Goal: Transaction & Acquisition: Book appointment/travel/reservation

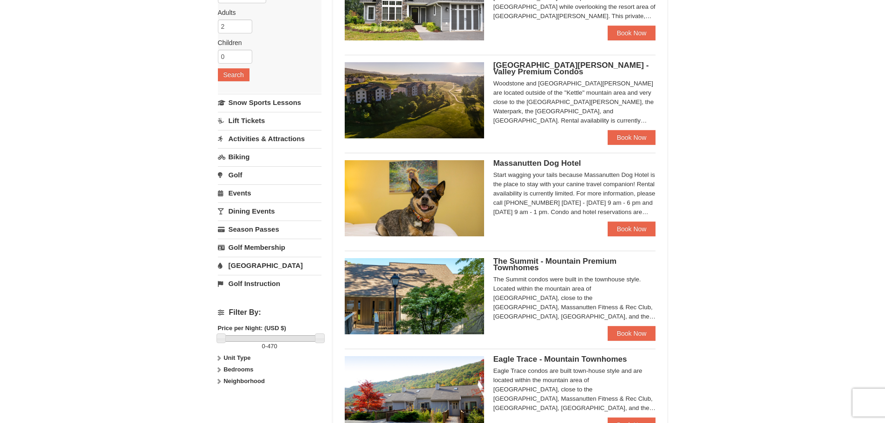
scroll to position [137, 0]
click at [638, 333] on link "Book Now" at bounding box center [632, 333] width 48 height 15
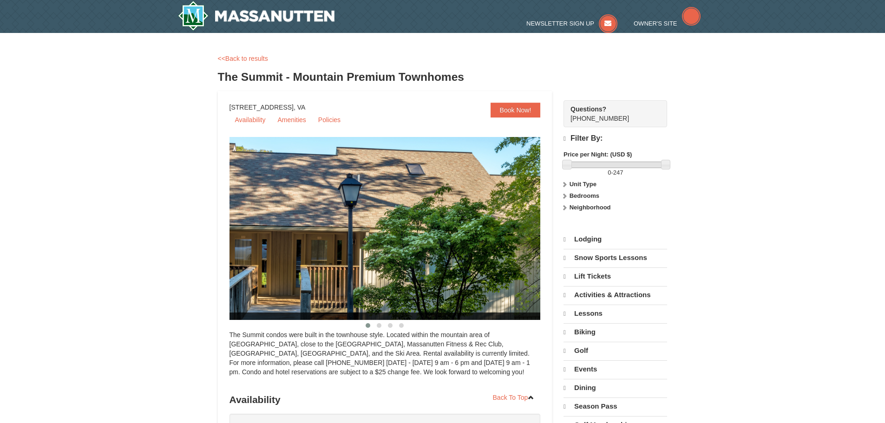
select select "9"
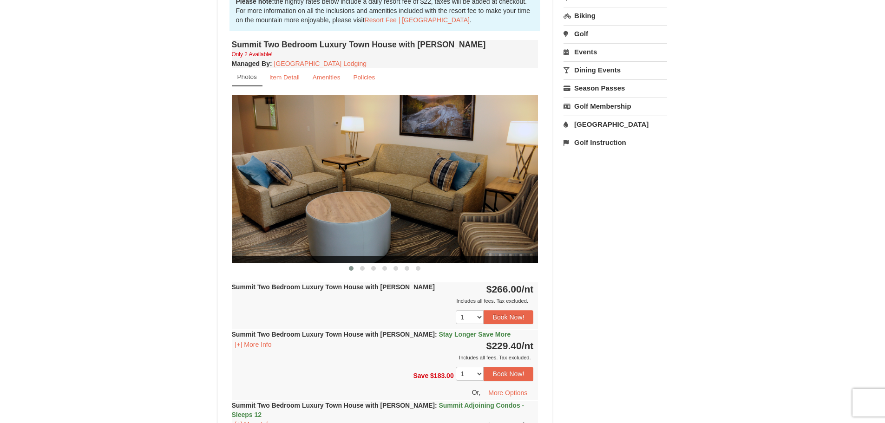
scroll to position [316, 0]
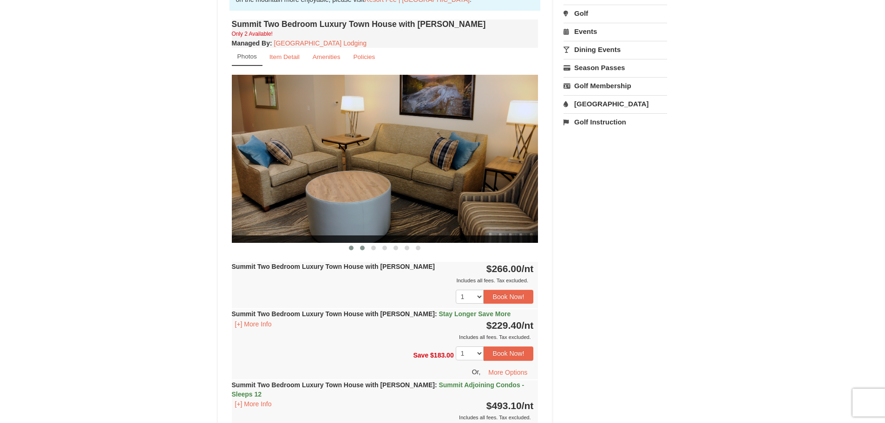
drag, startPoint x: 356, startPoint y: 253, endPoint x: 364, endPoint y: 249, distance: 8.7
click at [364, 249] on div at bounding box center [385, 248] width 307 height 10
click at [364, 249] on span at bounding box center [362, 248] width 5 height 5
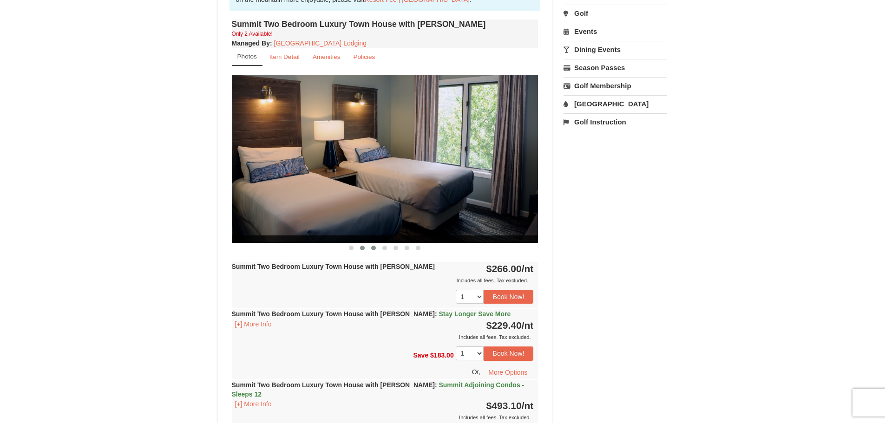
click at [377, 249] on button at bounding box center [373, 248] width 11 height 9
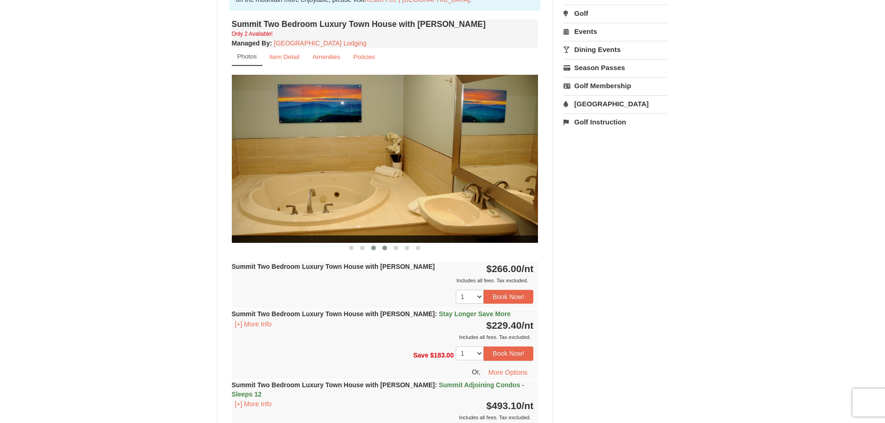
click at [390, 247] on button at bounding box center [384, 248] width 11 height 9
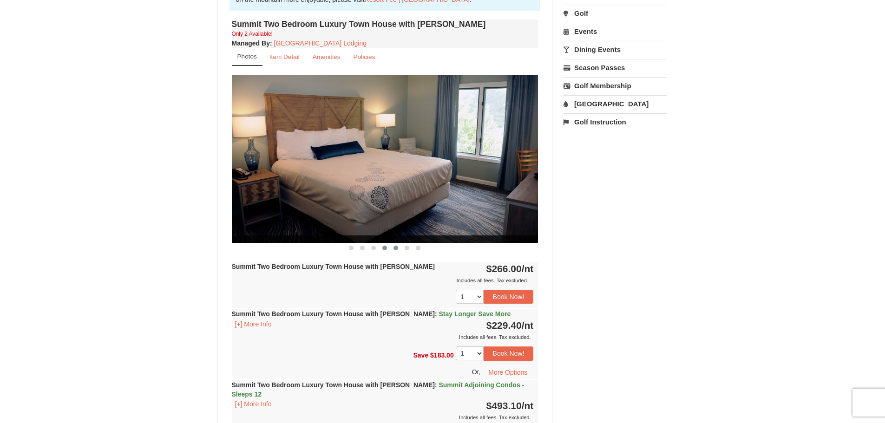
click at [399, 248] on button at bounding box center [395, 248] width 11 height 9
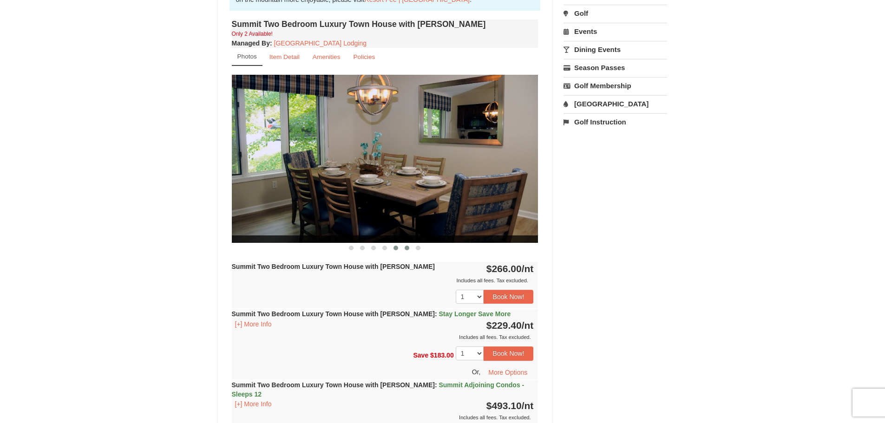
click at [409, 249] on button at bounding box center [407, 248] width 11 height 9
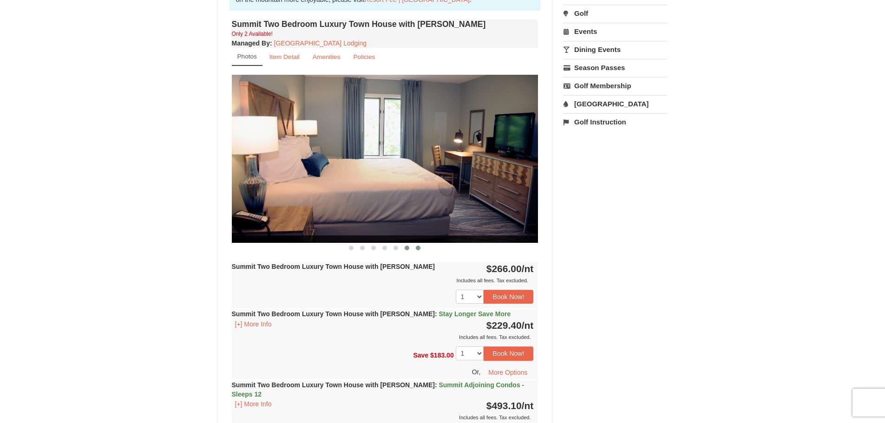
click at [421, 250] on button at bounding box center [418, 248] width 11 height 9
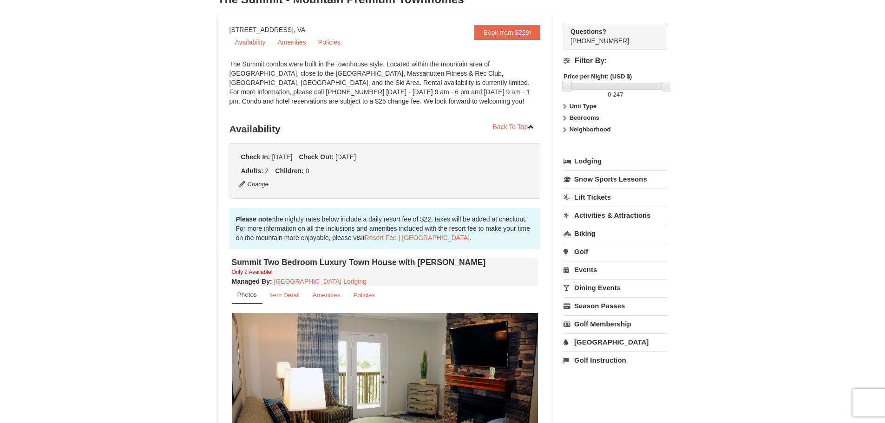
scroll to position [0, 0]
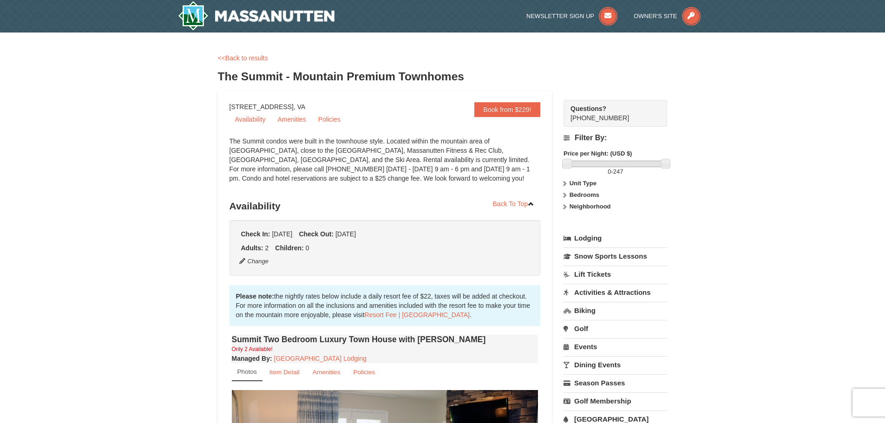
click at [435, 86] on div "<<Back to results The Summit - Mountain Premium Townhomes" at bounding box center [443, 71] width 450 height 37
click at [286, 120] on link "Amenities" at bounding box center [292, 119] width 40 height 14
